Goal: Information Seeking & Learning: Learn about a topic

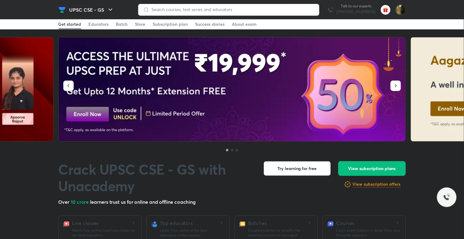
click at [202, 8] on input at bounding box center [231, 9] width 165 height 5
